Goal: Communication & Community: Share content

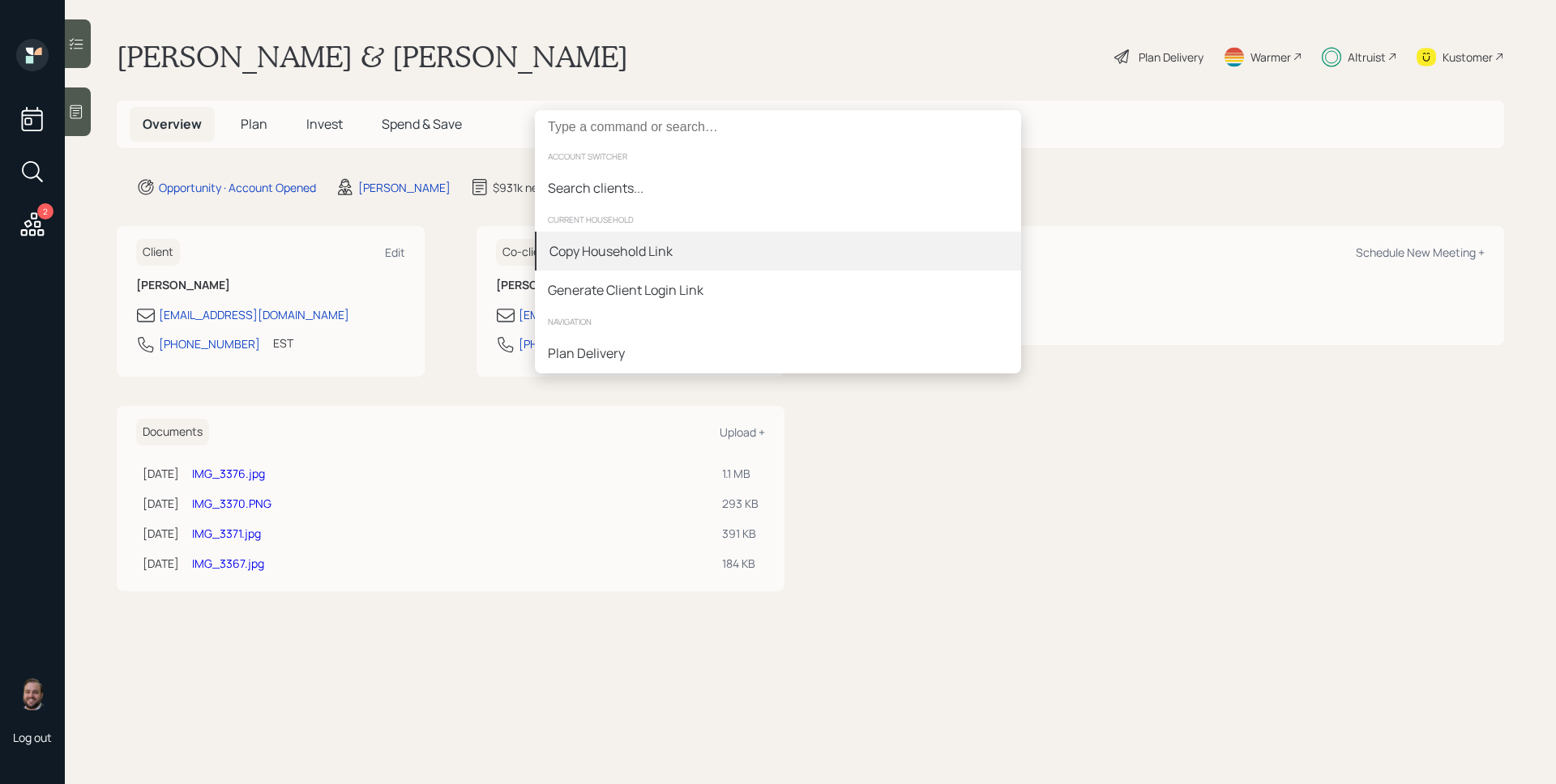
click at [692, 245] on div "Copy Household Link" at bounding box center [778, 250] width 486 height 39
